Goal: Task Accomplishment & Management: Use online tool/utility

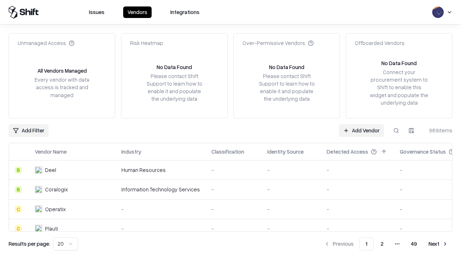
click at [361, 130] on link "Add Vendor" at bounding box center [361, 130] width 45 height 13
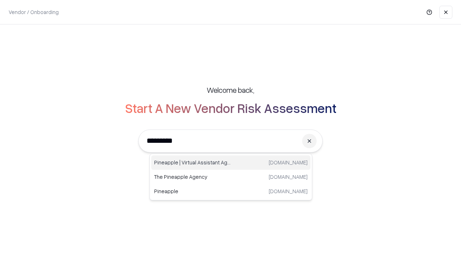
click at [231, 163] on div "Pineapple | Virtual Assistant Agency [DOMAIN_NAME]" at bounding box center [230, 162] width 159 height 14
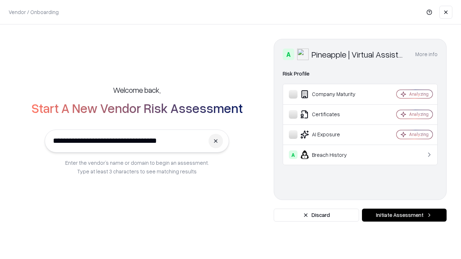
type input "**********"
click at [404, 215] on button "Initiate Assessment" at bounding box center [404, 215] width 85 height 13
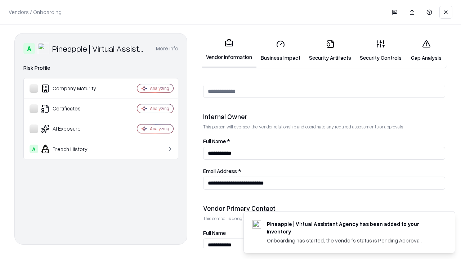
scroll to position [373, 0]
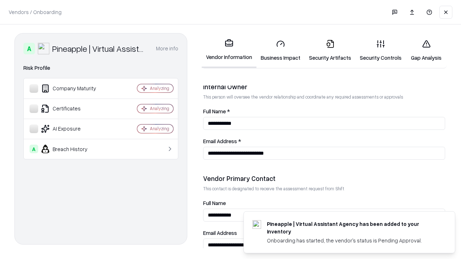
click at [280, 50] on link "Business Impact" at bounding box center [280, 50] width 48 height 33
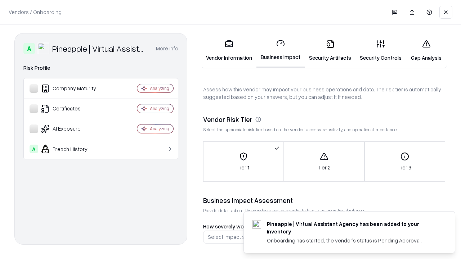
click at [330, 50] on link "Security Artifacts" at bounding box center [329, 50] width 51 height 33
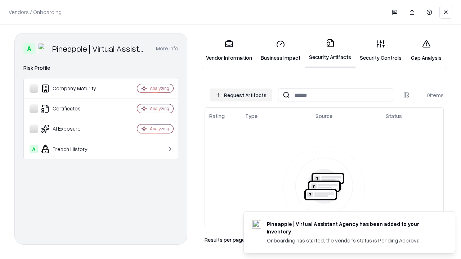
click at [241, 95] on button "Request Artifacts" at bounding box center [240, 95] width 63 height 13
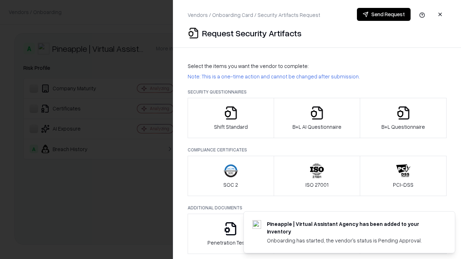
click at [230, 118] on icon "button" at bounding box center [231, 113] width 14 height 14
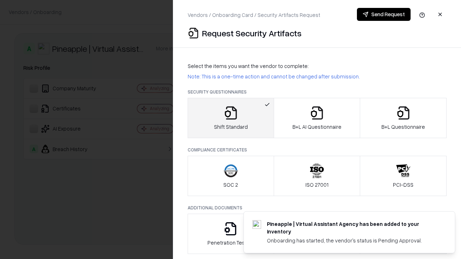
click at [383, 14] on button "Send Request" at bounding box center [384, 14] width 54 height 13
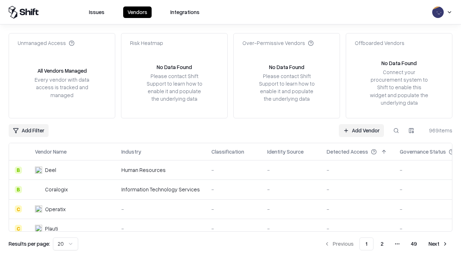
click at [396, 130] on button at bounding box center [395, 130] width 13 height 13
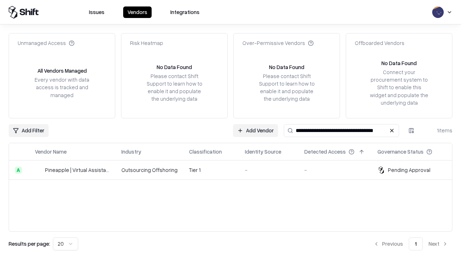
type input "**********"
click at [235, 170] on td "Tier 1" at bounding box center [211, 170] width 56 height 19
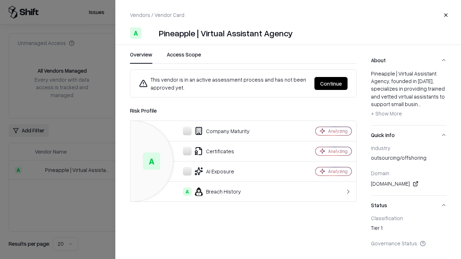
click at [331, 84] on button "Continue" at bounding box center [330, 83] width 33 height 13
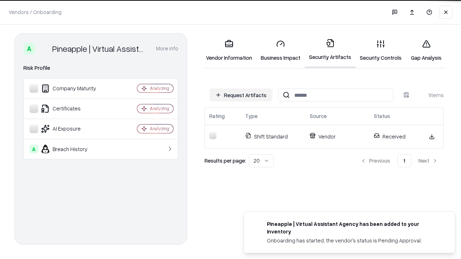
click at [380, 50] on link "Security Controls" at bounding box center [380, 50] width 50 height 33
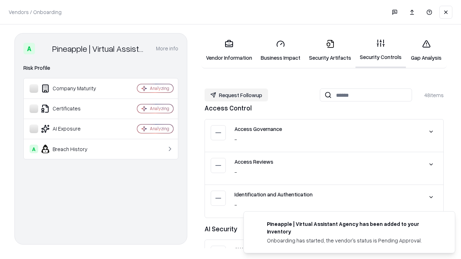
click at [236, 95] on button "Request Followup" at bounding box center [235, 95] width 63 height 13
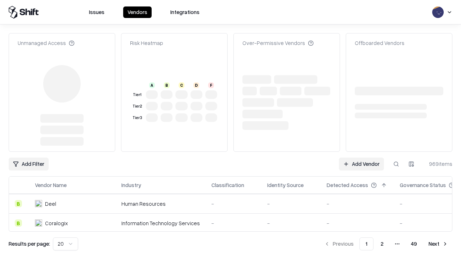
click at [361, 158] on link "Add Vendor" at bounding box center [361, 164] width 45 height 13
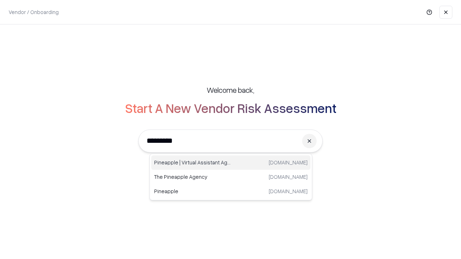
click at [231, 163] on div "Pineapple | Virtual Assistant Agency [DOMAIN_NAME]" at bounding box center [230, 162] width 159 height 14
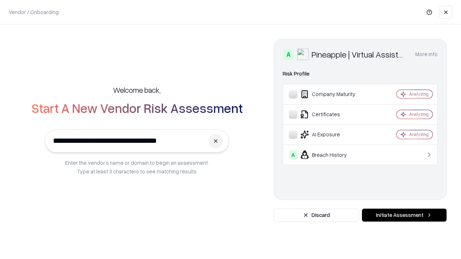
type input "**********"
click at [404, 215] on button "Initiate Assessment" at bounding box center [404, 215] width 85 height 13
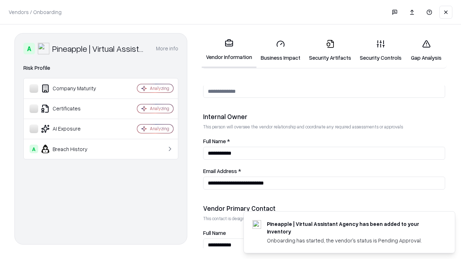
scroll to position [373, 0]
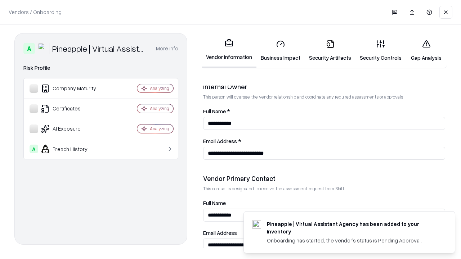
click at [426, 50] on link "Gap Analysis" at bounding box center [426, 50] width 41 height 33
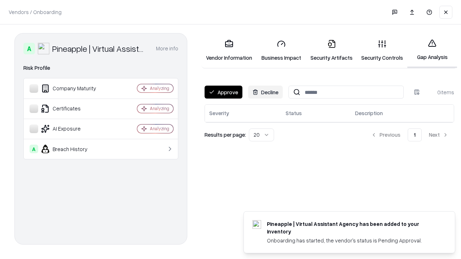
click at [223, 92] on button "Approve" at bounding box center [223, 92] width 38 height 13
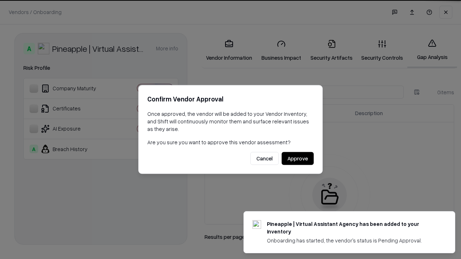
click at [297, 158] on button "Approve" at bounding box center [297, 158] width 32 height 13
